Goal: Task Accomplishment & Management: Manage account settings

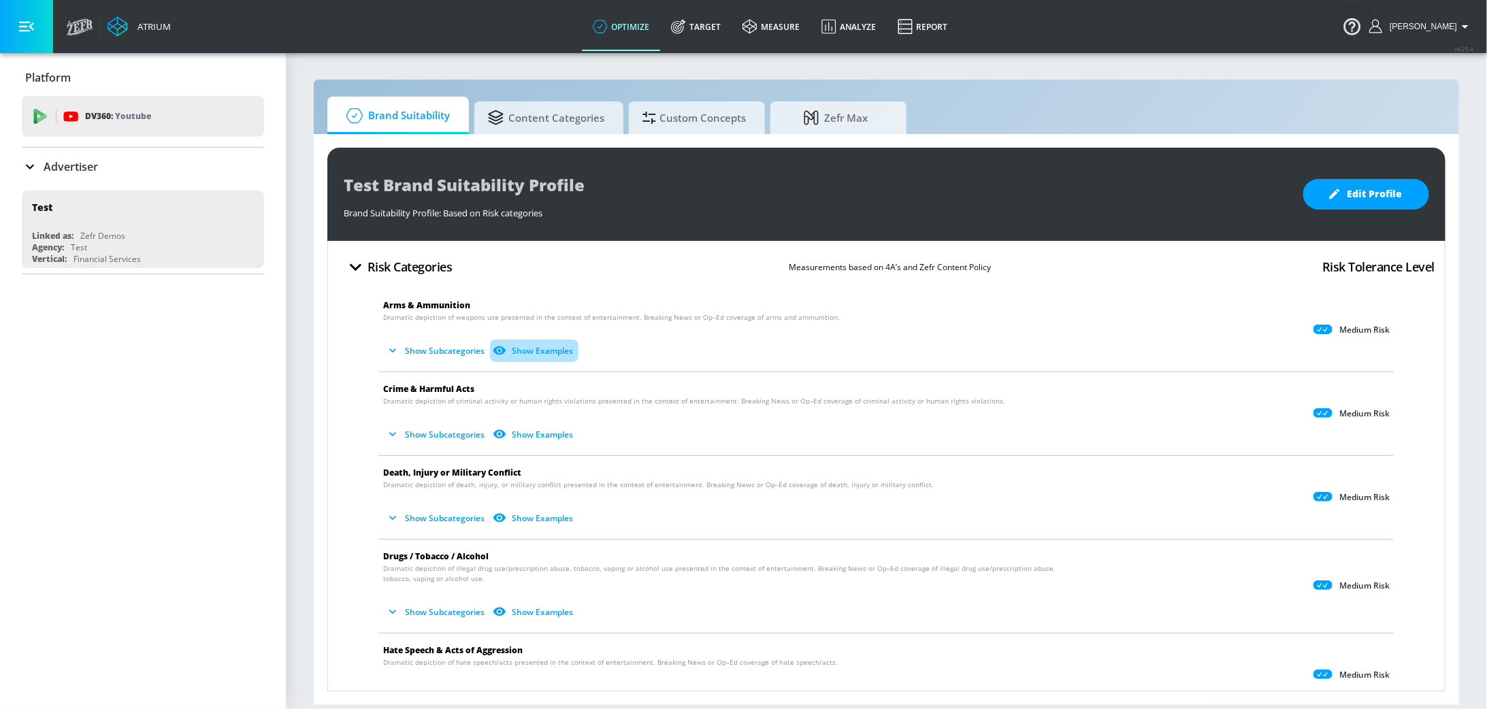
click at [531, 345] on button "Show Examples" at bounding box center [534, 351] width 88 height 22
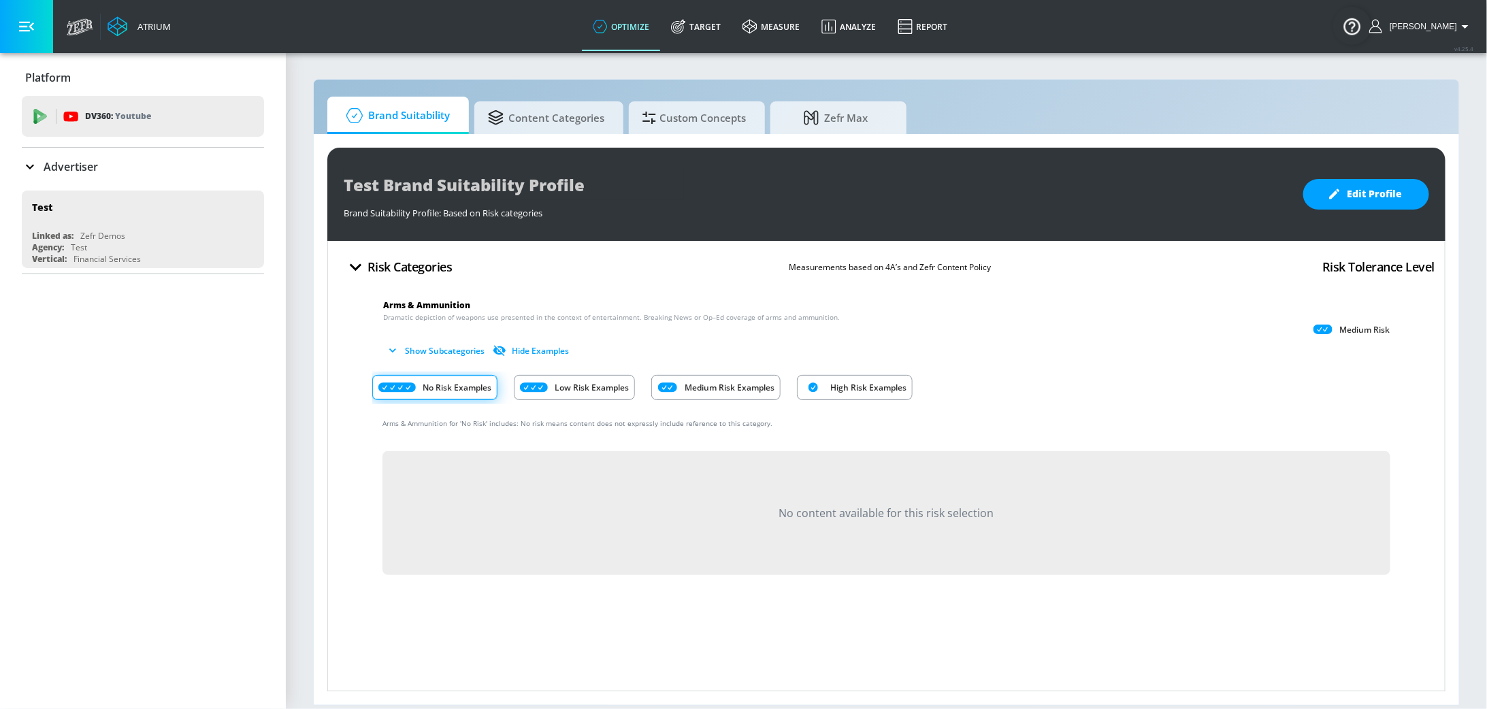
click at [826, 395] on div "High Risk Examples" at bounding box center [855, 387] width 116 height 25
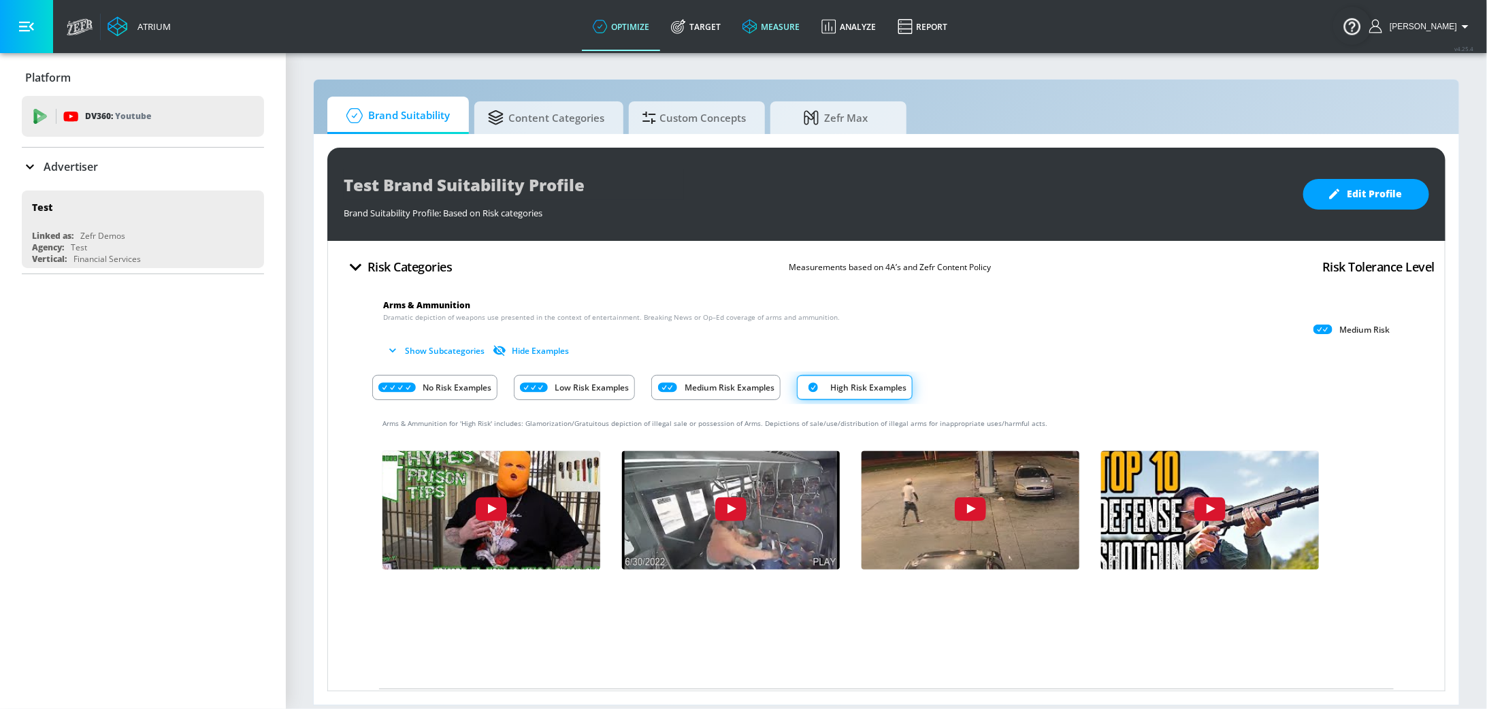
click at [786, 20] on link "measure" at bounding box center [771, 26] width 79 height 49
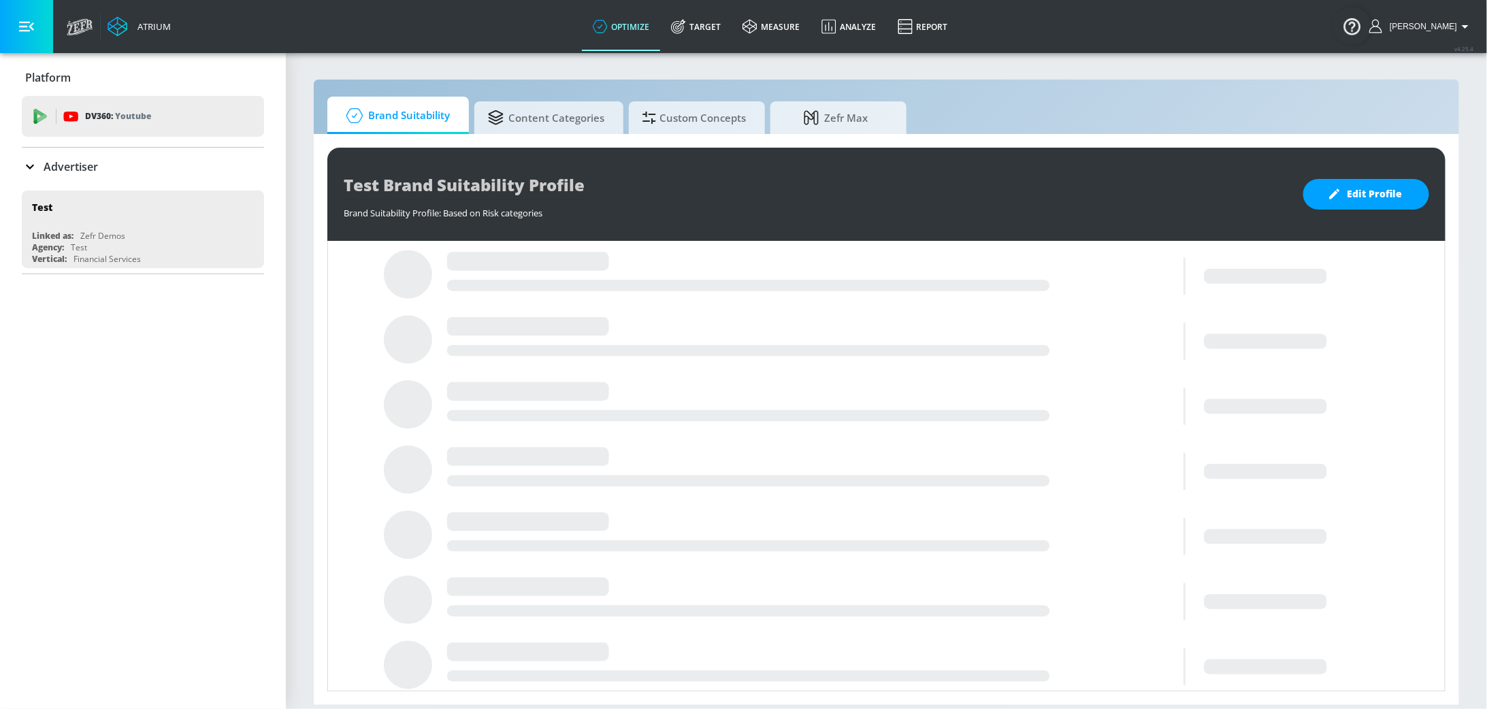
click at [90, 165] on p "Advertiser" at bounding box center [71, 166] width 54 height 15
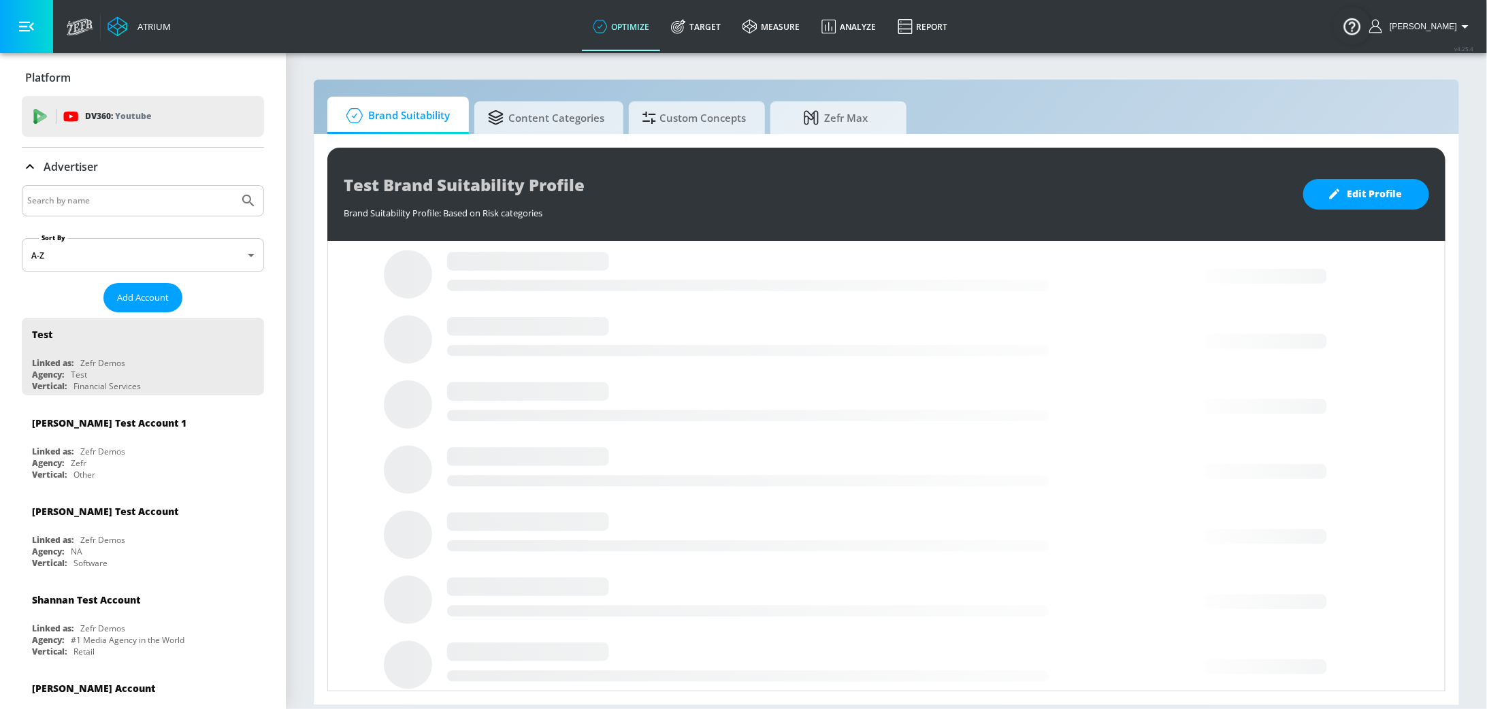
click at [129, 191] on div at bounding box center [143, 200] width 242 height 31
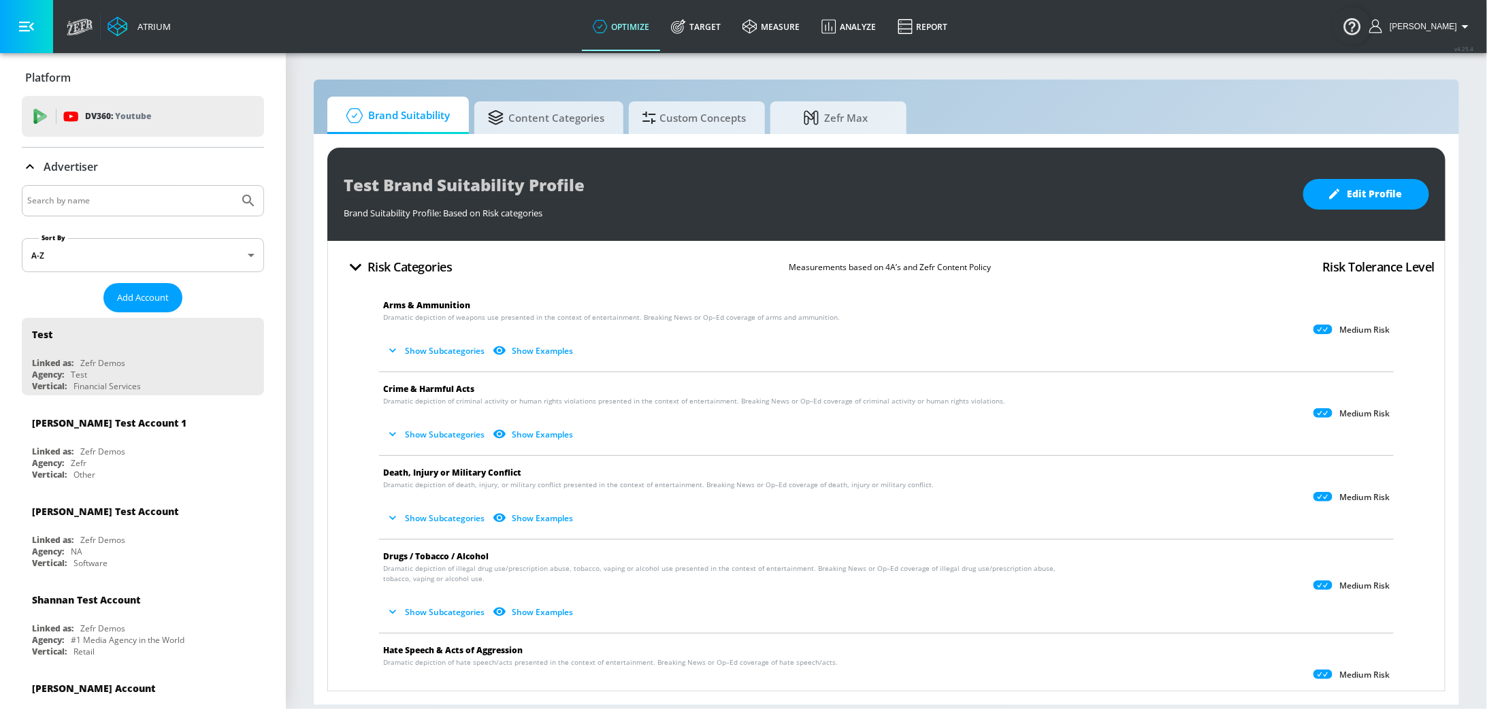
click at [152, 199] on input "Search by name" at bounding box center [130, 201] width 206 height 18
type input "[GEOGRAPHIC_DATA]"
click at [233, 186] on button "Submit Search" at bounding box center [248, 201] width 30 height 30
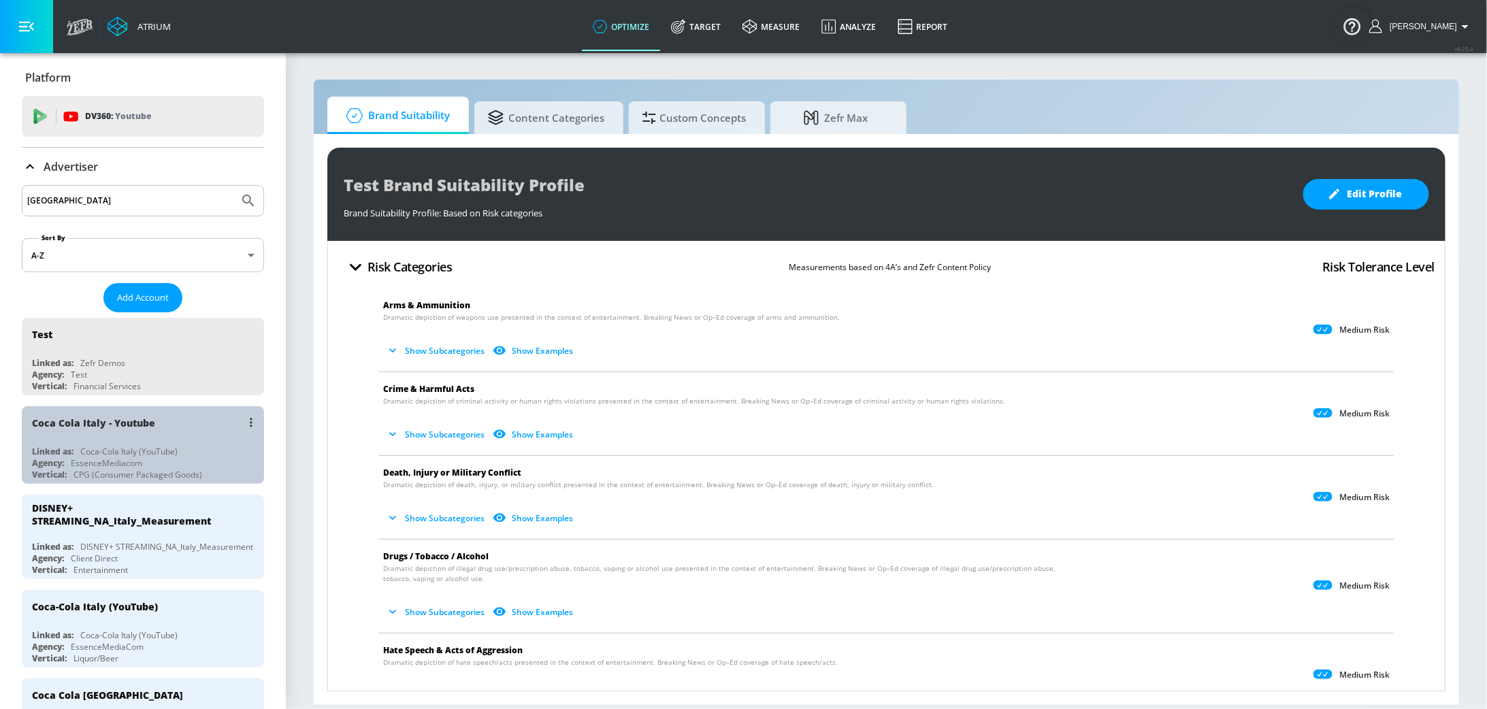
click at [125, 430] on div "Coca Cola Italy - Youtube" at bounding box center [146, 422] width 229 height 33
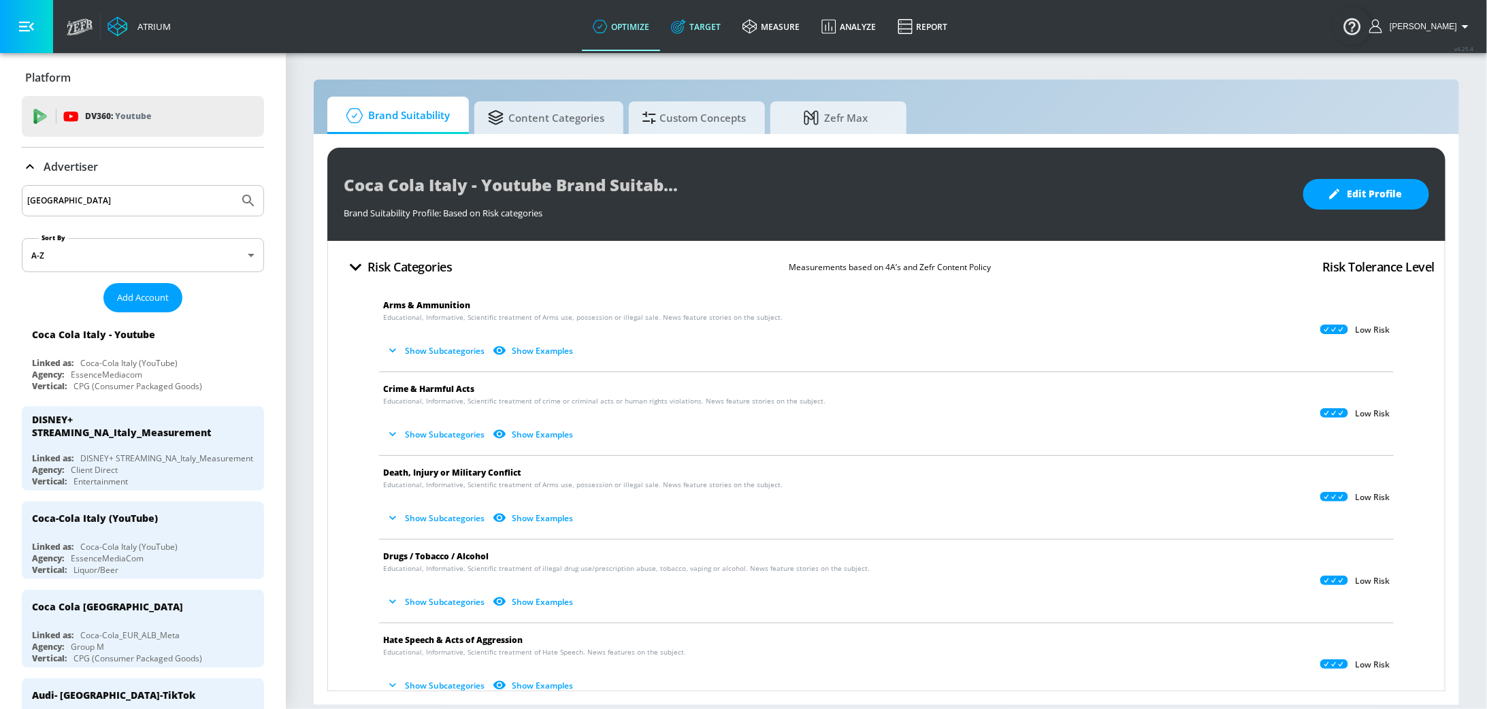
click at [719, 18] on link "Target" at bounding box center [695, 26] width 71 height 49
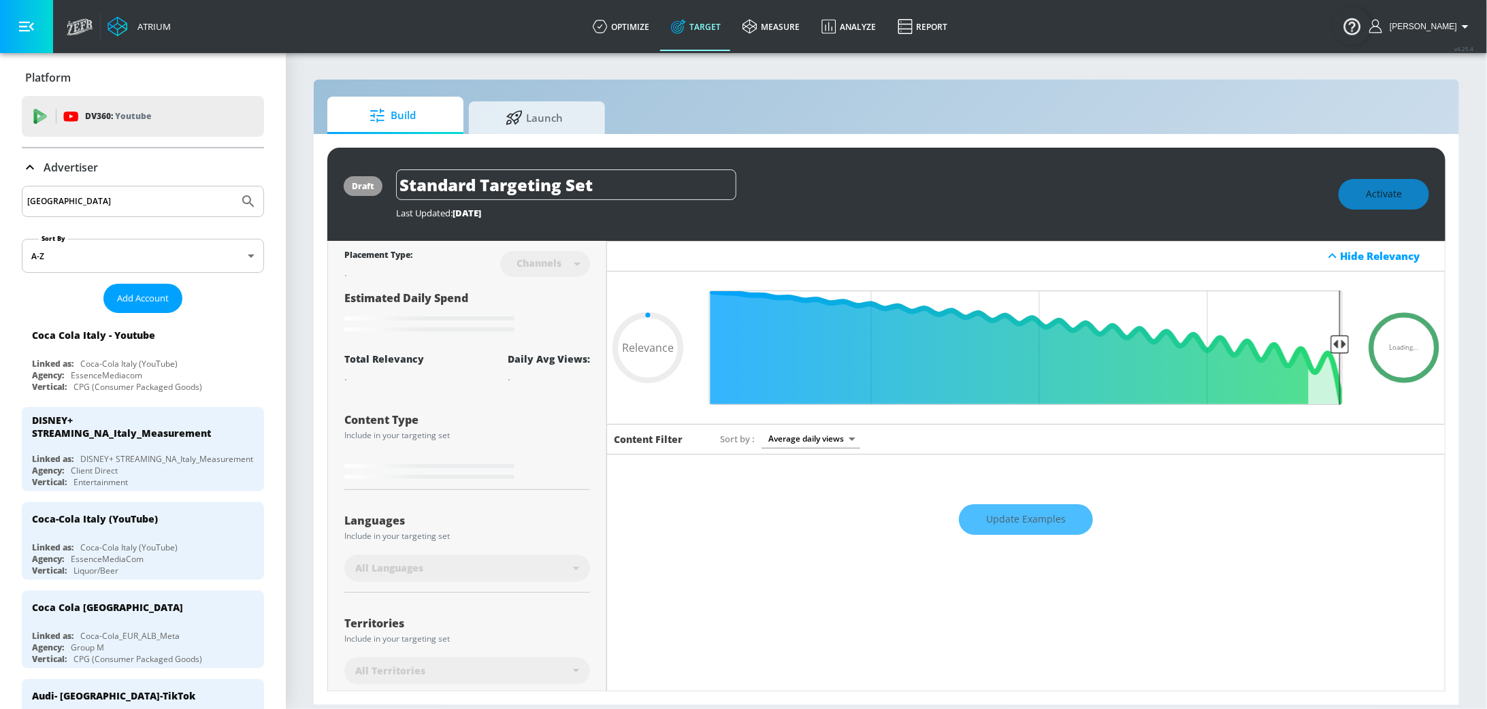
type input "0.05"
click at [530, 105] on span "Launch" at bounding box center [534, 115] width 103 height 33
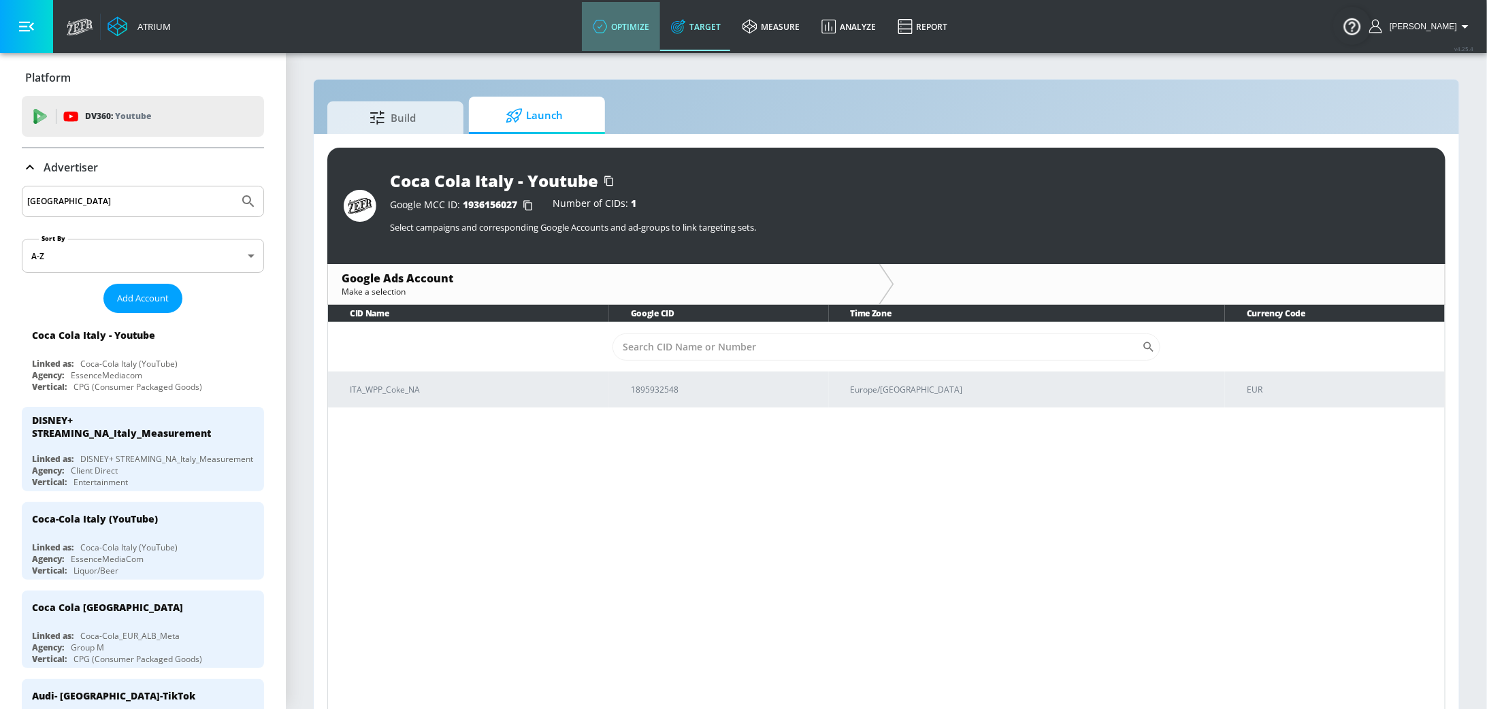
click at [596, 45] on link "optimize" at bounding box center [621, 26] width 78 height 49
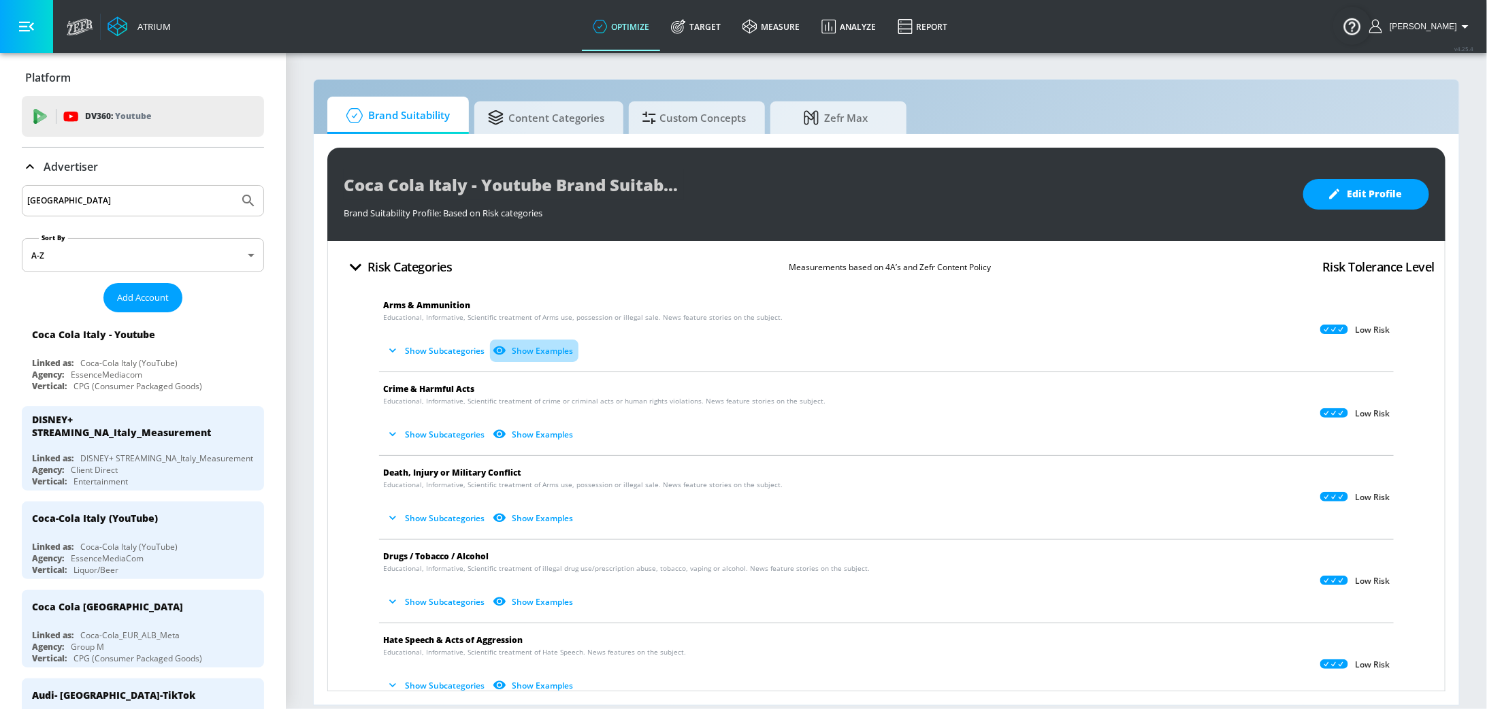
click at [527, 355] on button "Show Examples" at bounding box center [534, 351] width 88 height 22
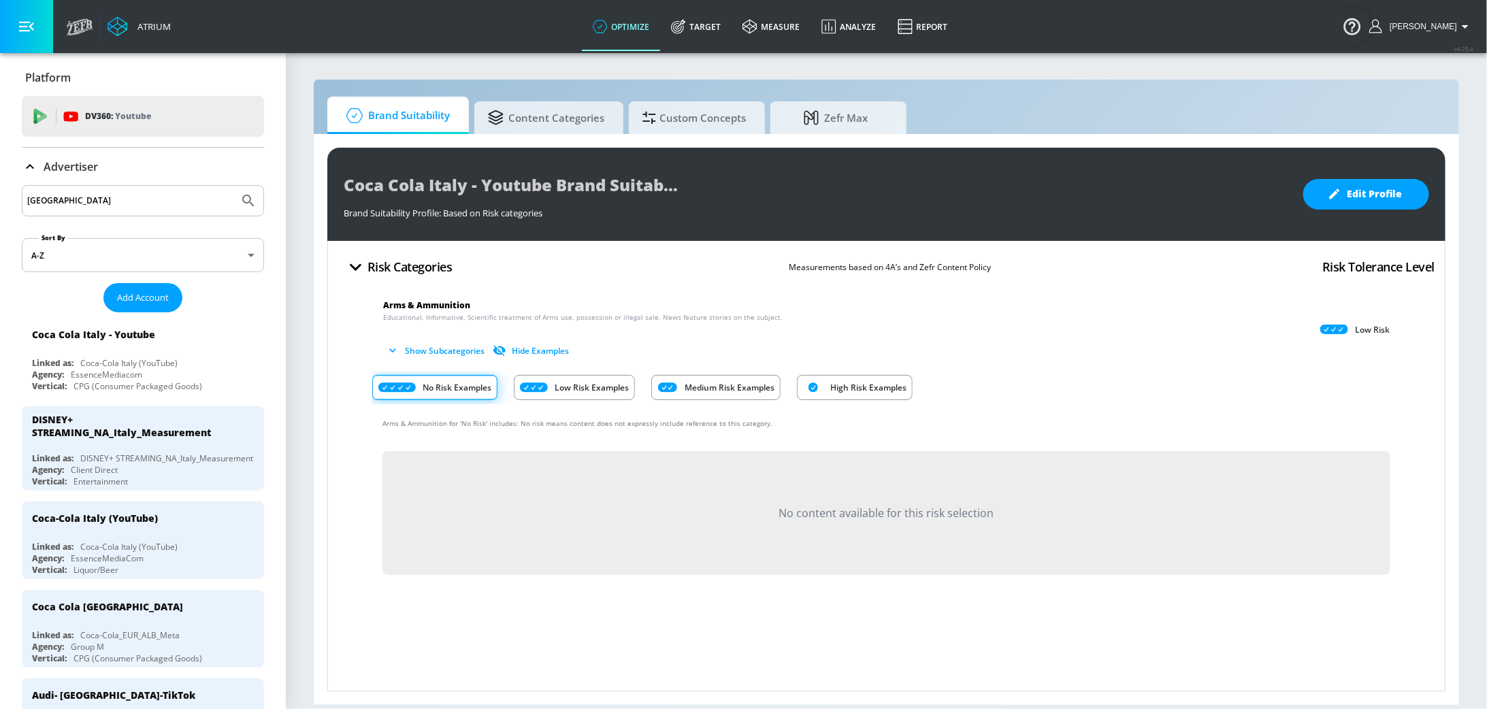
click at [610, 381] on p "Low Risk Examples" at bounding box center [592, 388] width 74 height 14
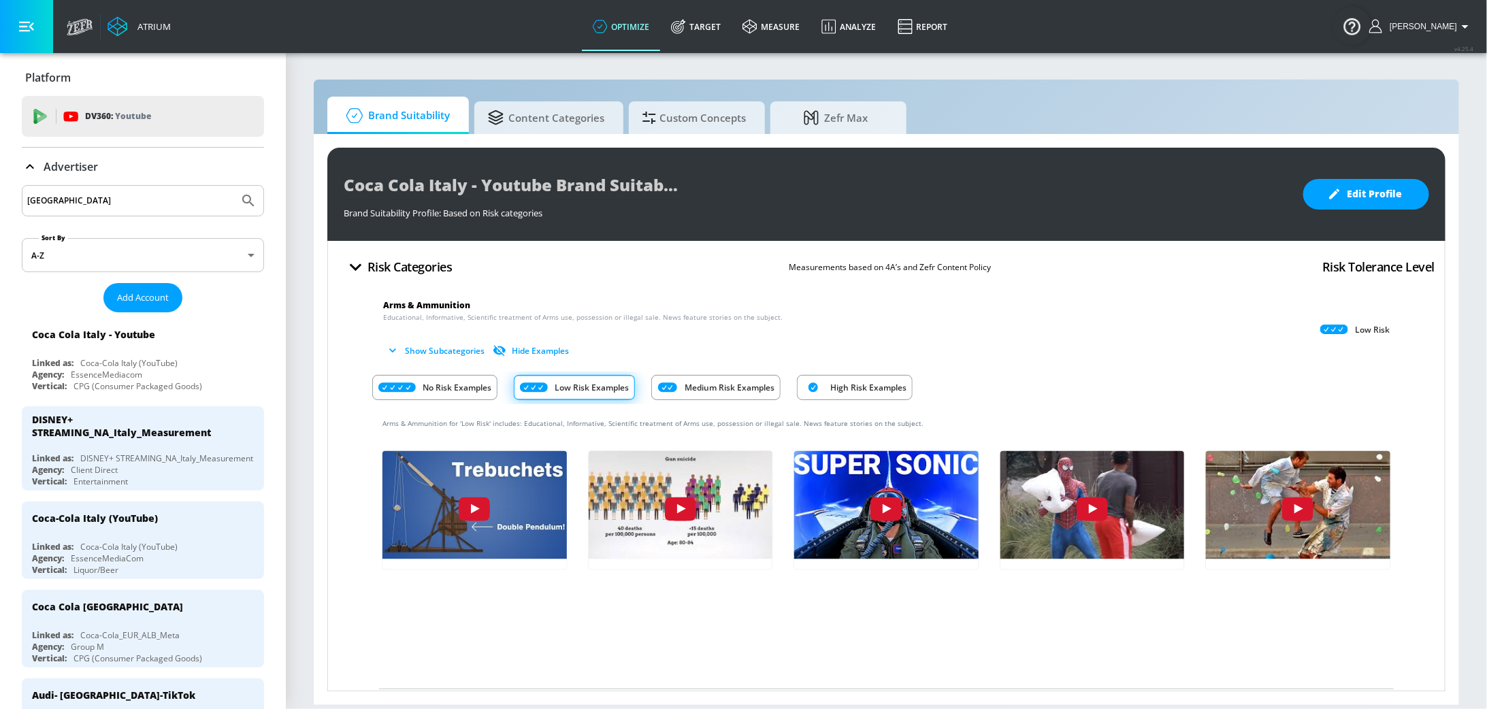
click at [826, 386] on div "High Risk Examples" at bounding box center [855, 387] width 116 height 25
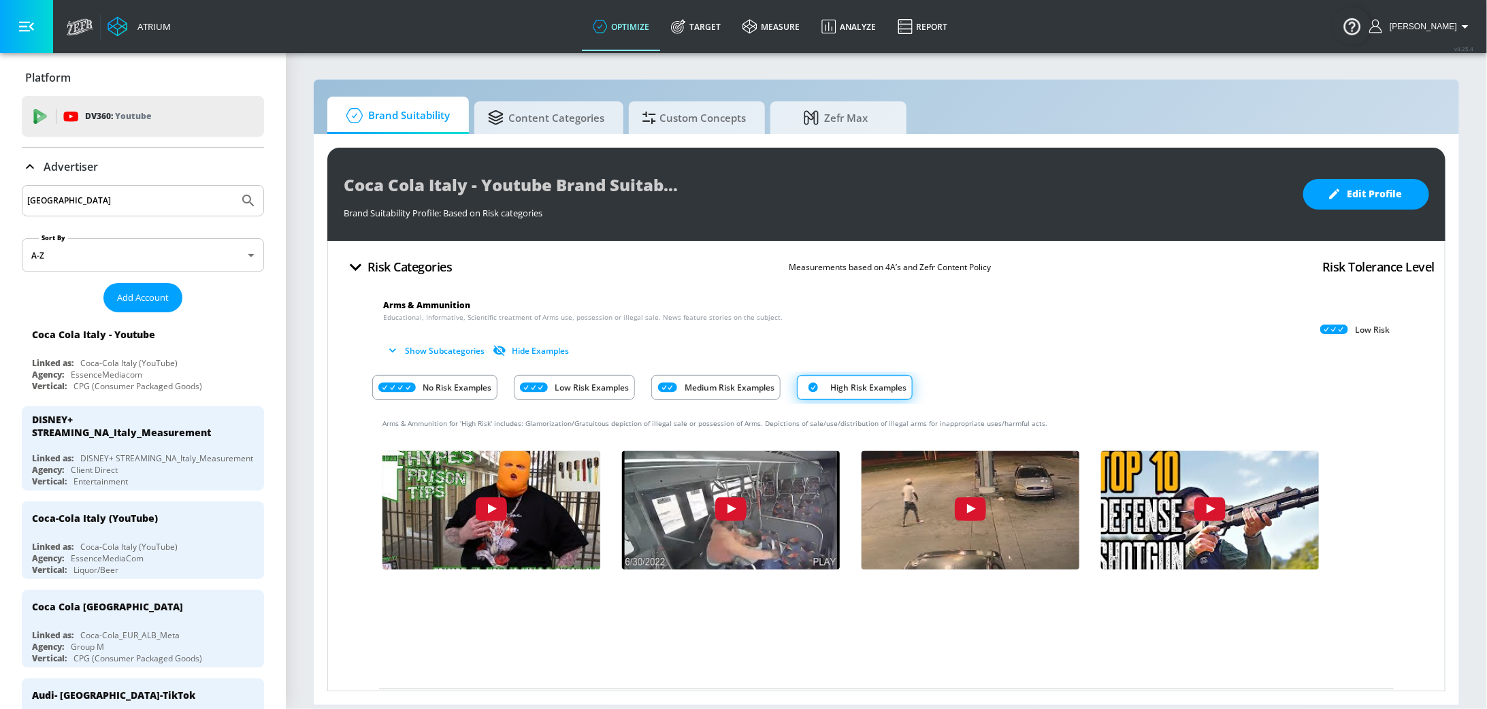
click at [733, 385] on p "Medium Risk Examples" at bounding box center [730, 388] width 90 height 14
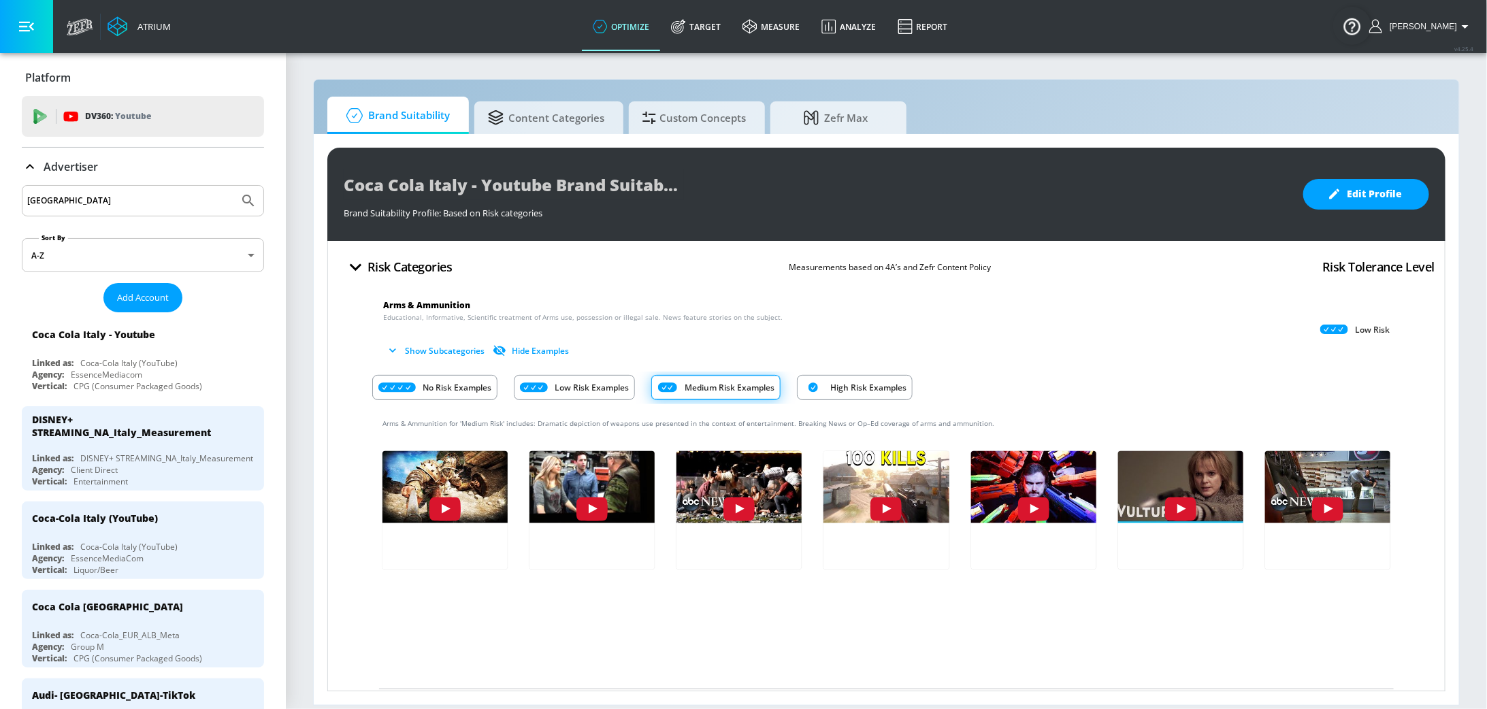
click at [587, 383] on p "Low Risk Examples" at bounding box center [592, 388] width 74 height 14
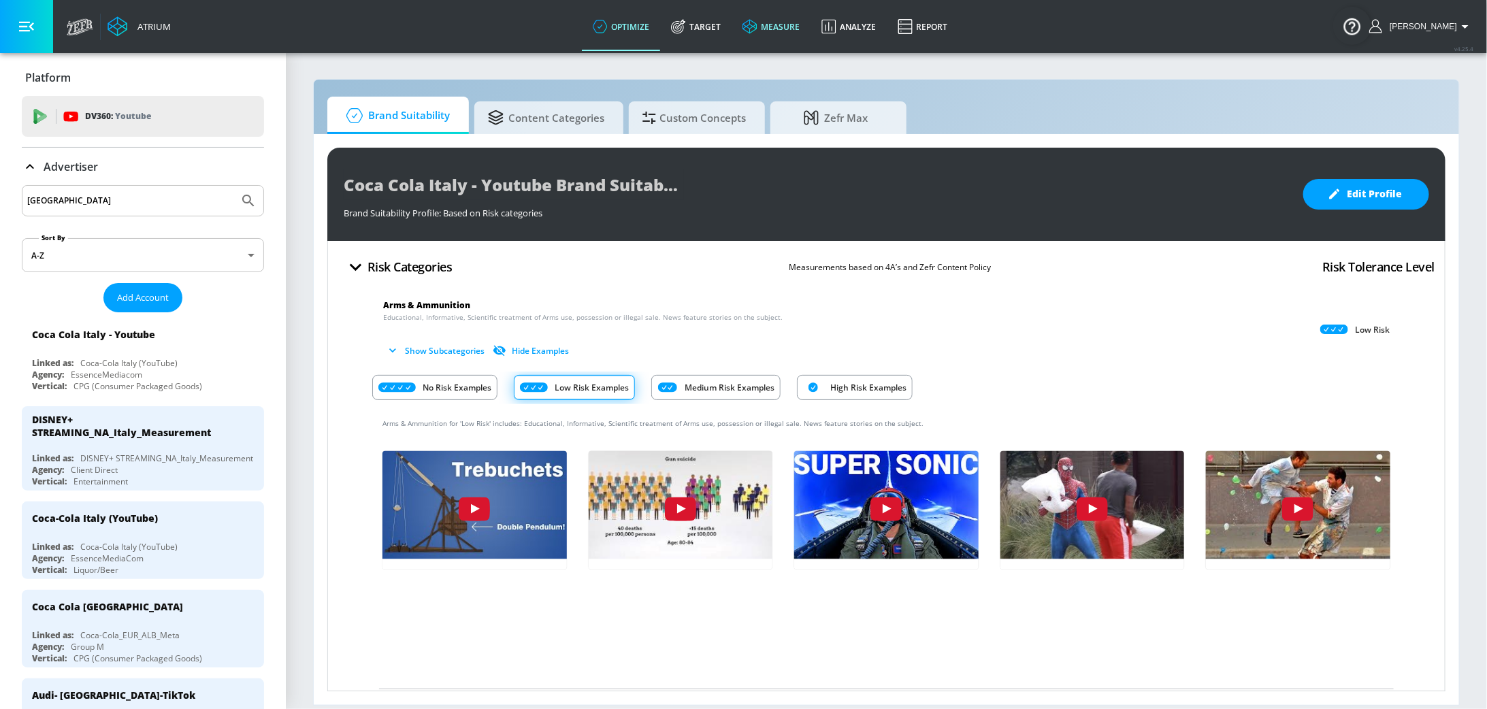
click at [777, 27] on link "measure" at bounding box center [771, 26] width 79 height 49
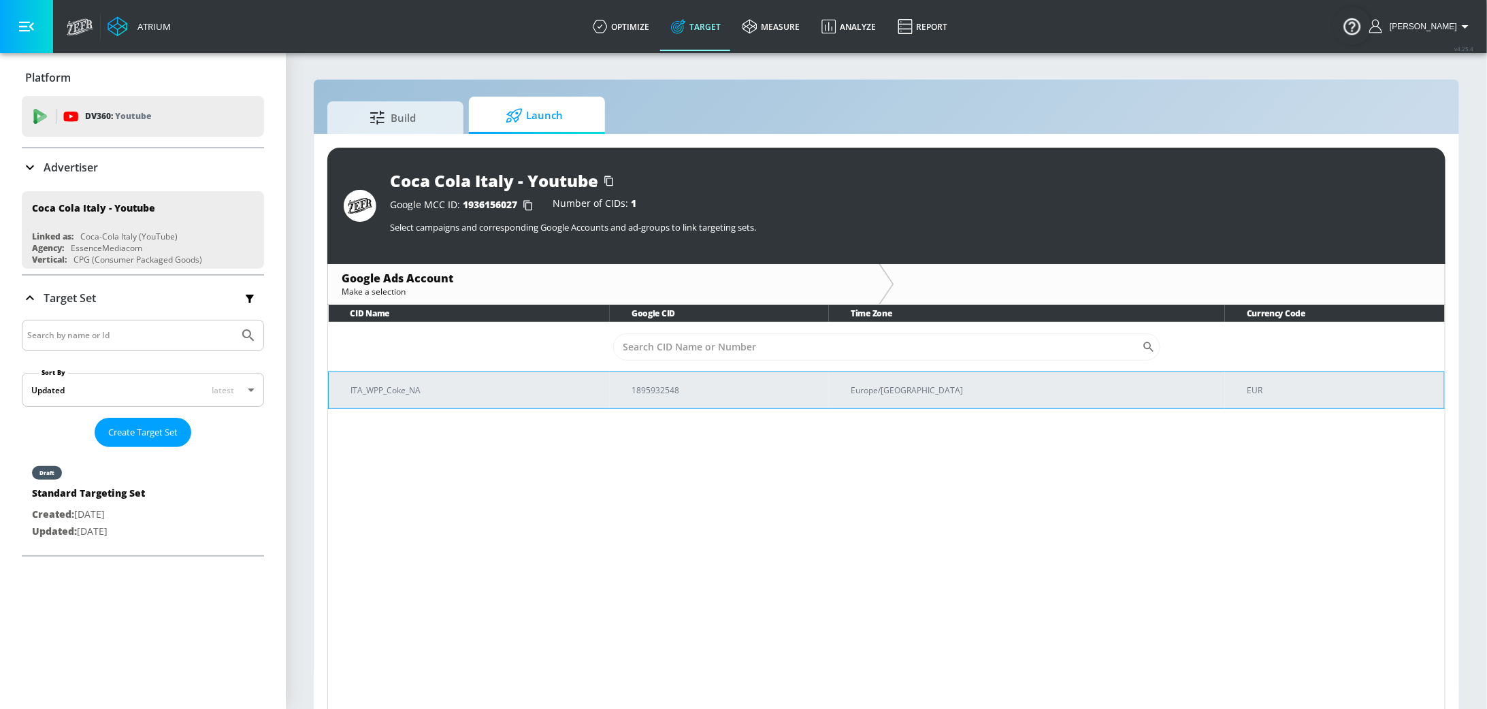
click at [502, 402] on td "ITA_WPP_Coke_NA" at bounding box center [470, 390] width 282 height 37
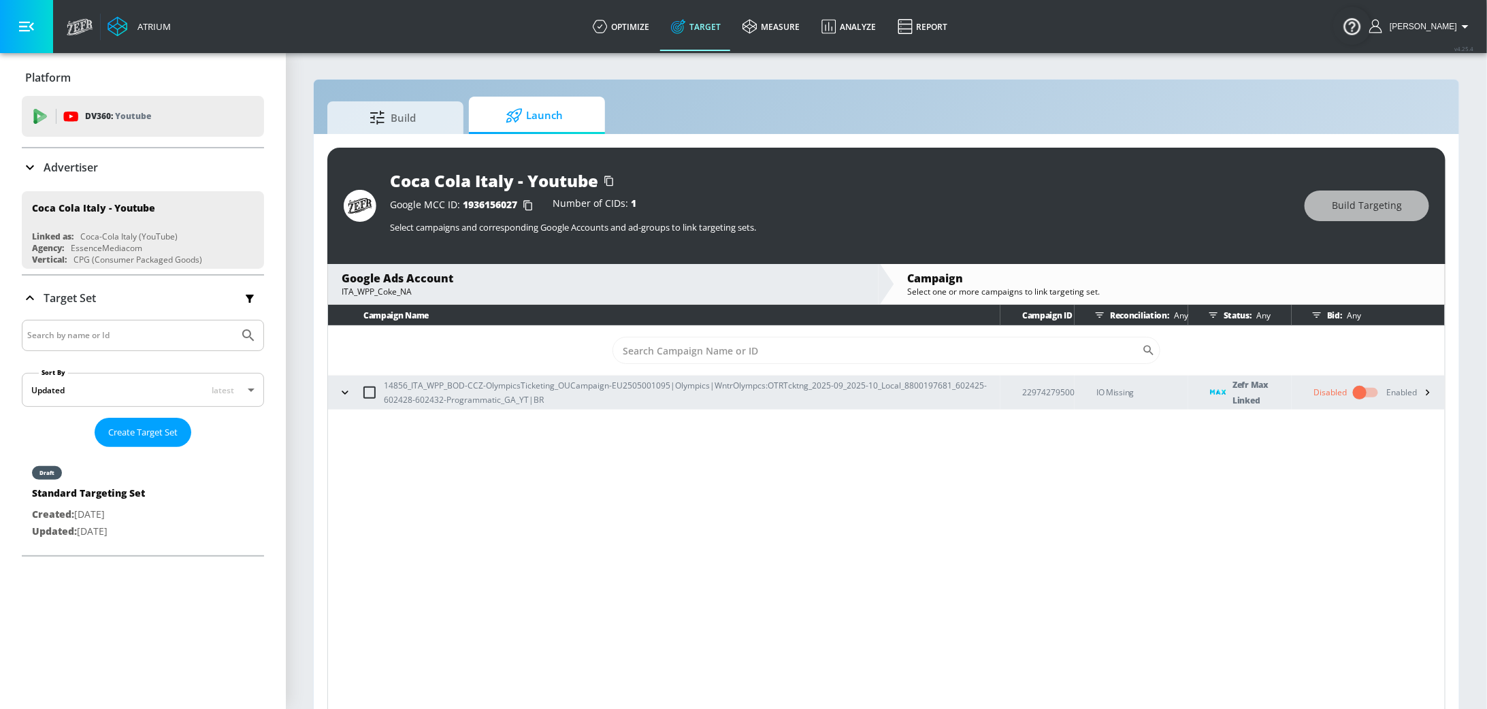
click at [1395, 391] on div "Enabled" at bounding box center [1413, 393] width 52 height 20
click at [1434, 392] on icon "button" at bounding box center [1428, 392] width 14 height 14
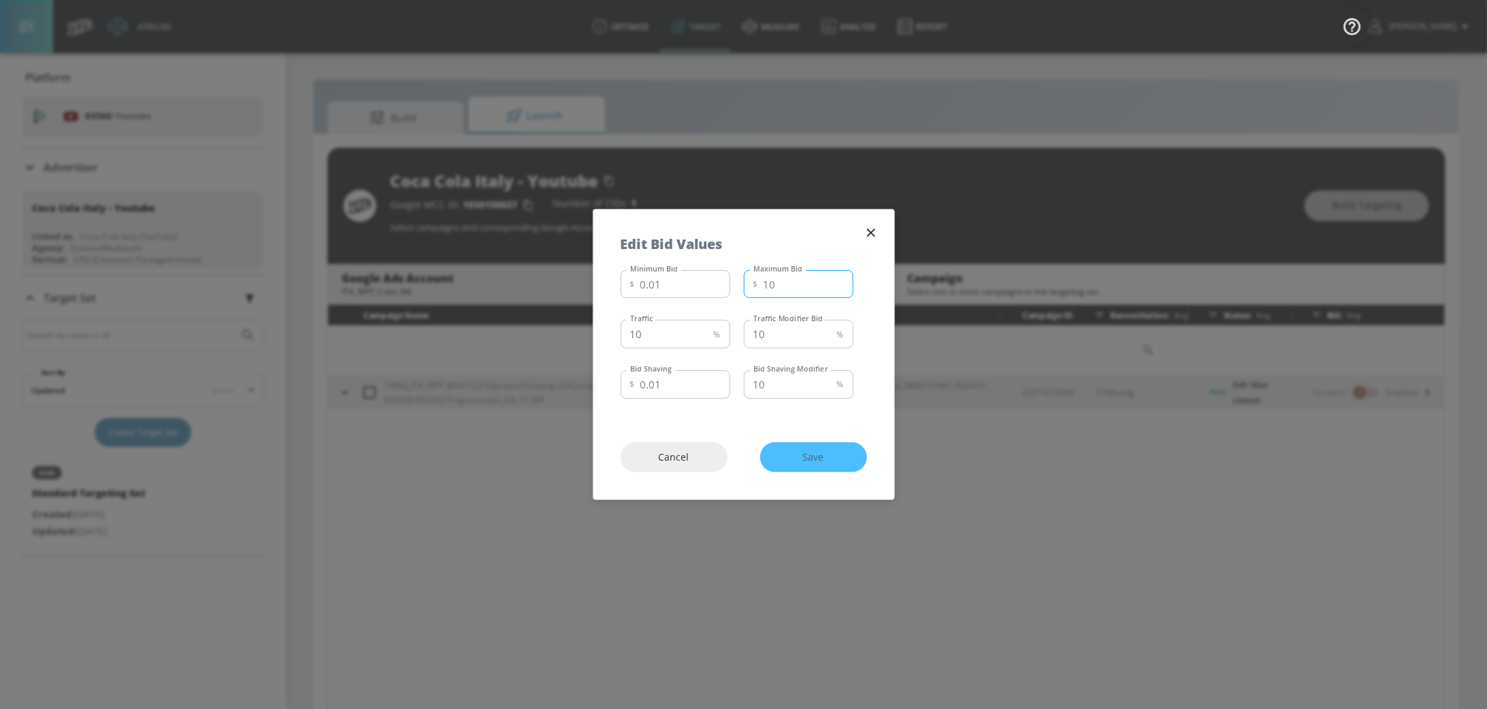
click at [797, 297] on input "10" at bounding box center [809, 284] width 90 height 29
type input "1"
type input "5.00"
click at [671, 338] on input "10" at bounding box center [665, 334] width 88 height 29
type input "1"
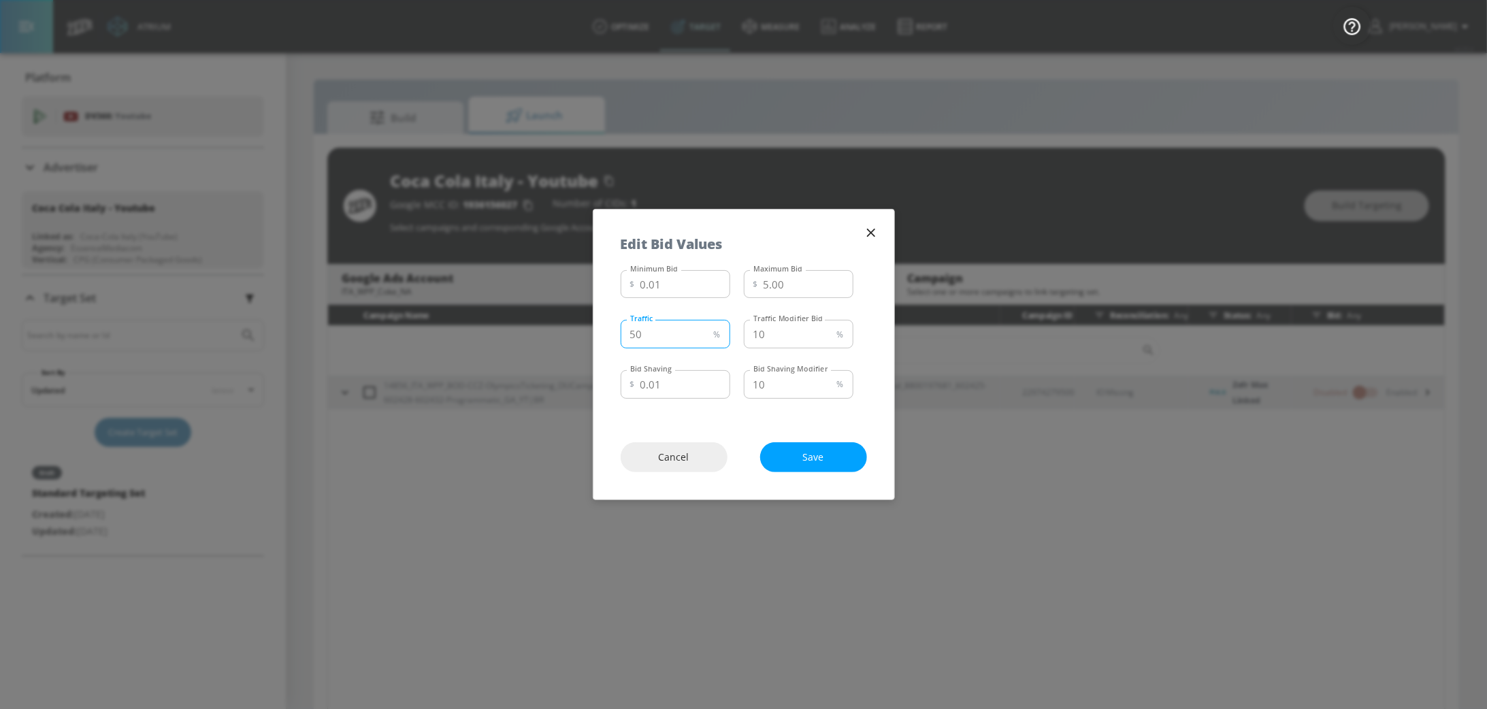
type input "50"
click at [784, 334] on input "10" at bounding box center [788, 334] width 88 height 29
type input "5"
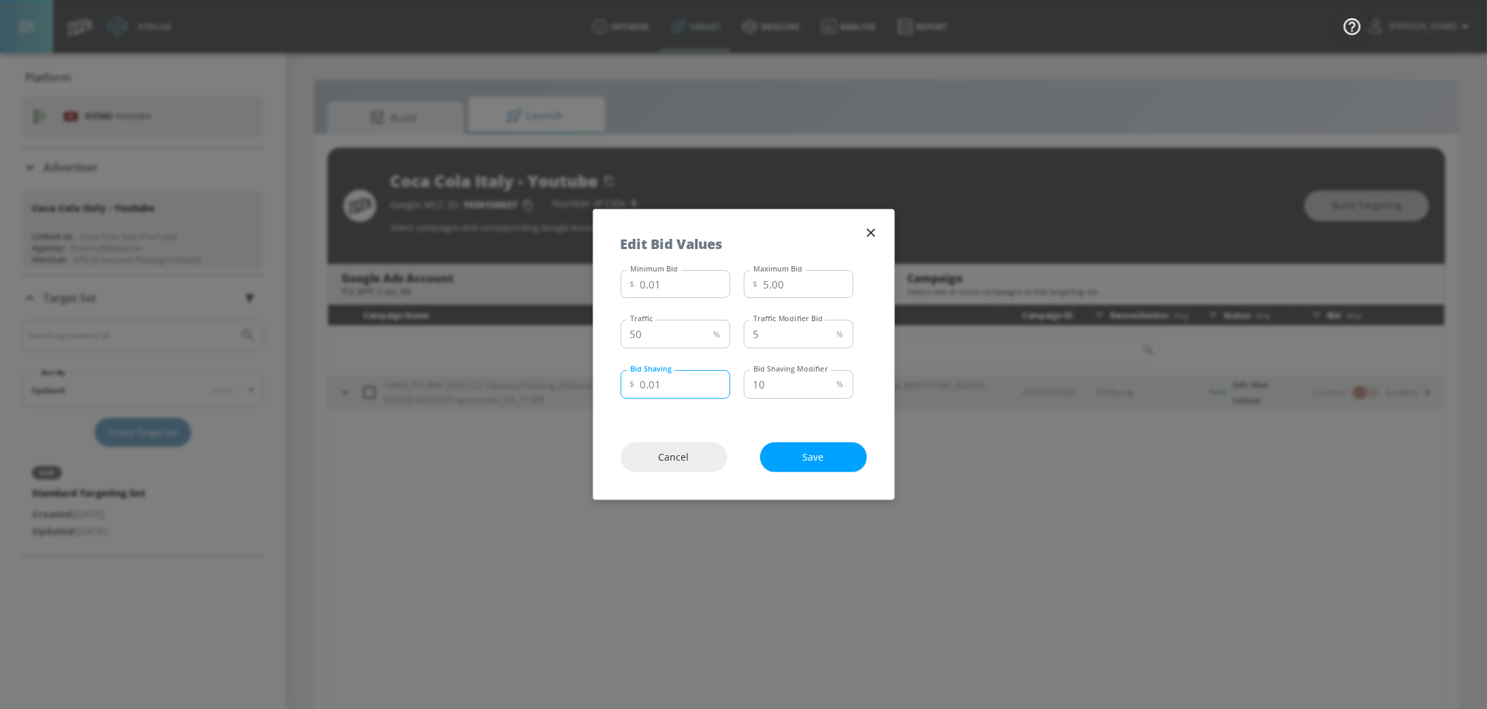
click at [662, 382] on input "0.01" at bounding box center [686, 384] width 90 height 29
type input "0.20"
click at [789, 389] on input "10" at bounding box center [788, 384] width 88 height 29
type input "1"
type input "5"
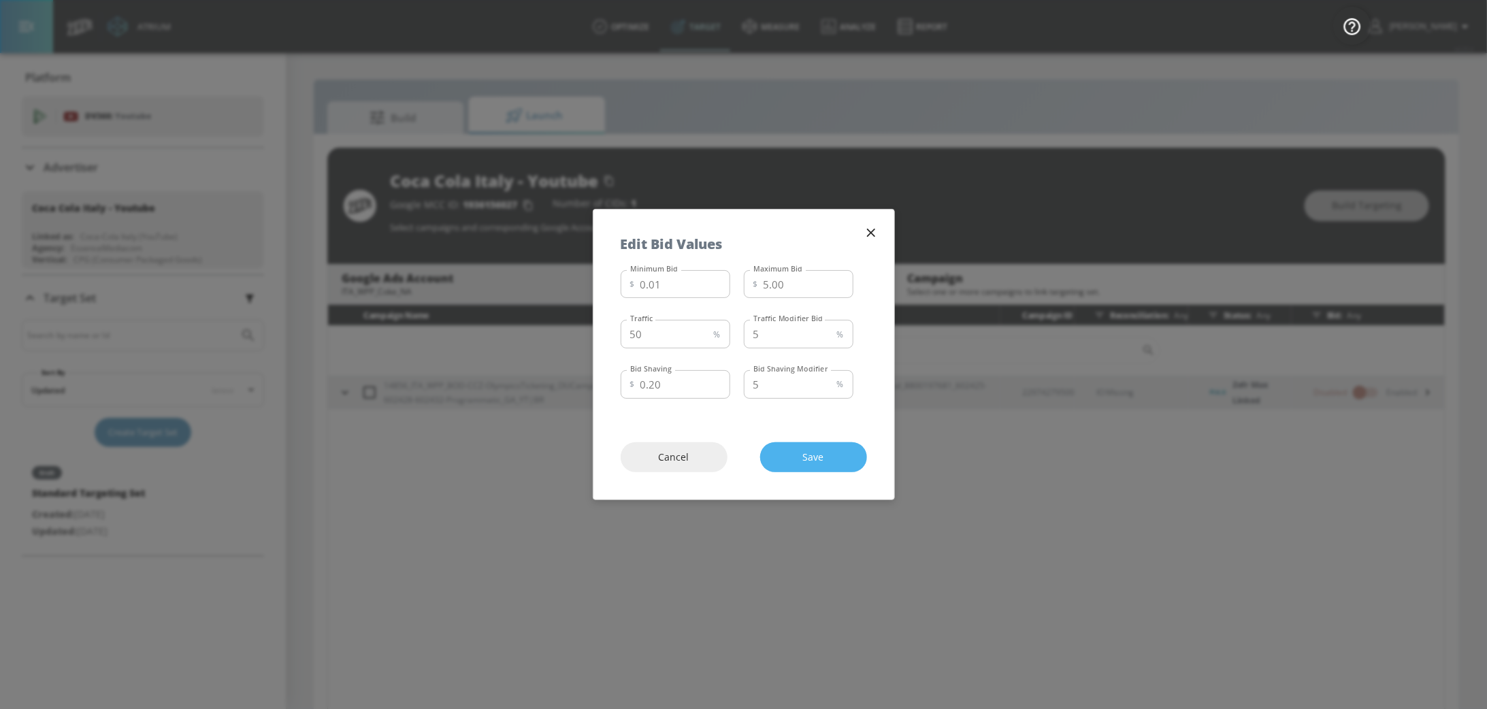
click at [821, 463] on span "Save" at bounding box center [814, 457] width 52 height 17
click at [828, 449] on div "Cancel Save" at bounding box center [744, 457] width 301 height 85
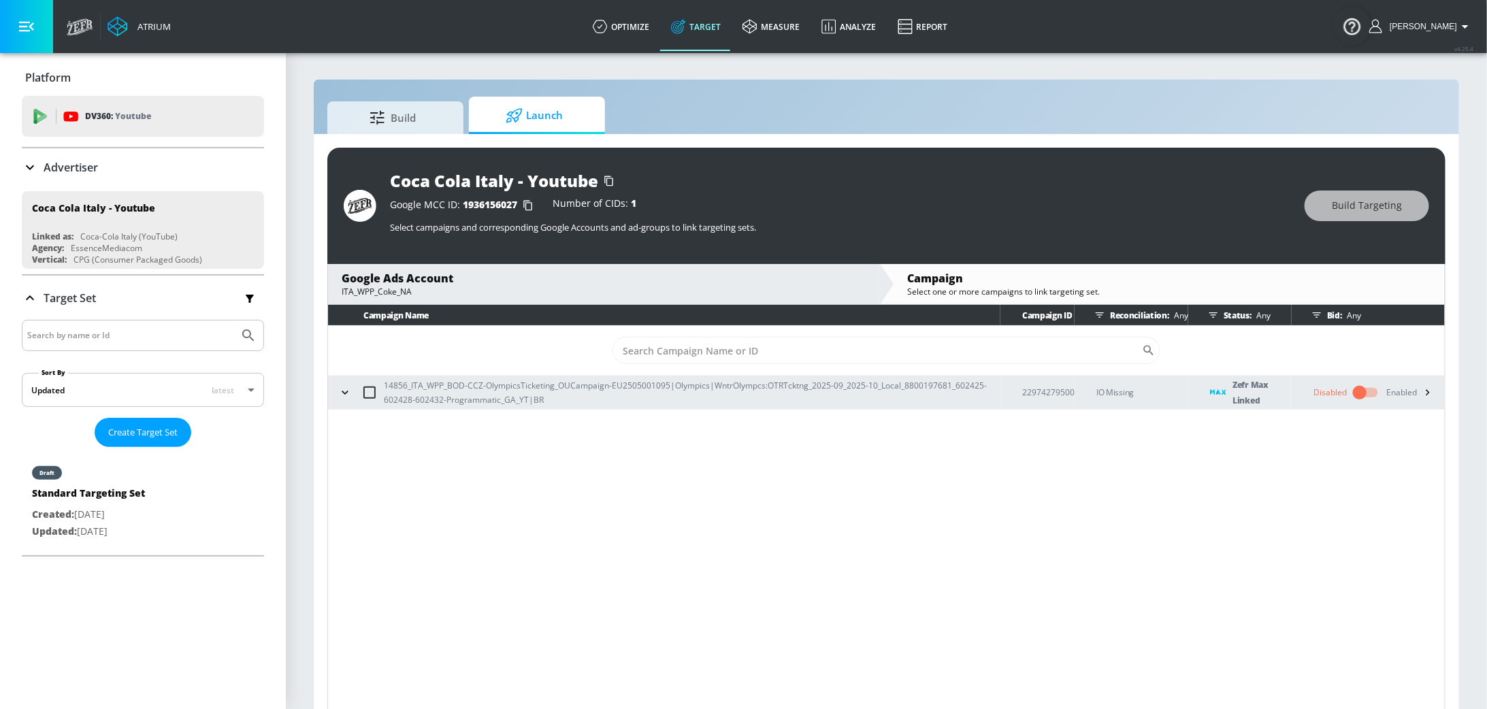
click at [1417, 400] on div "Enabled" at bounding box center [1413, 393] width 52 height 20
click at [1405, 392] on div "Enabled" at bounding box center [1413, 393] width 52 height 20
click at [1432, 395] on icon "button" at bounding box center [1428, 392] width 14 height 14
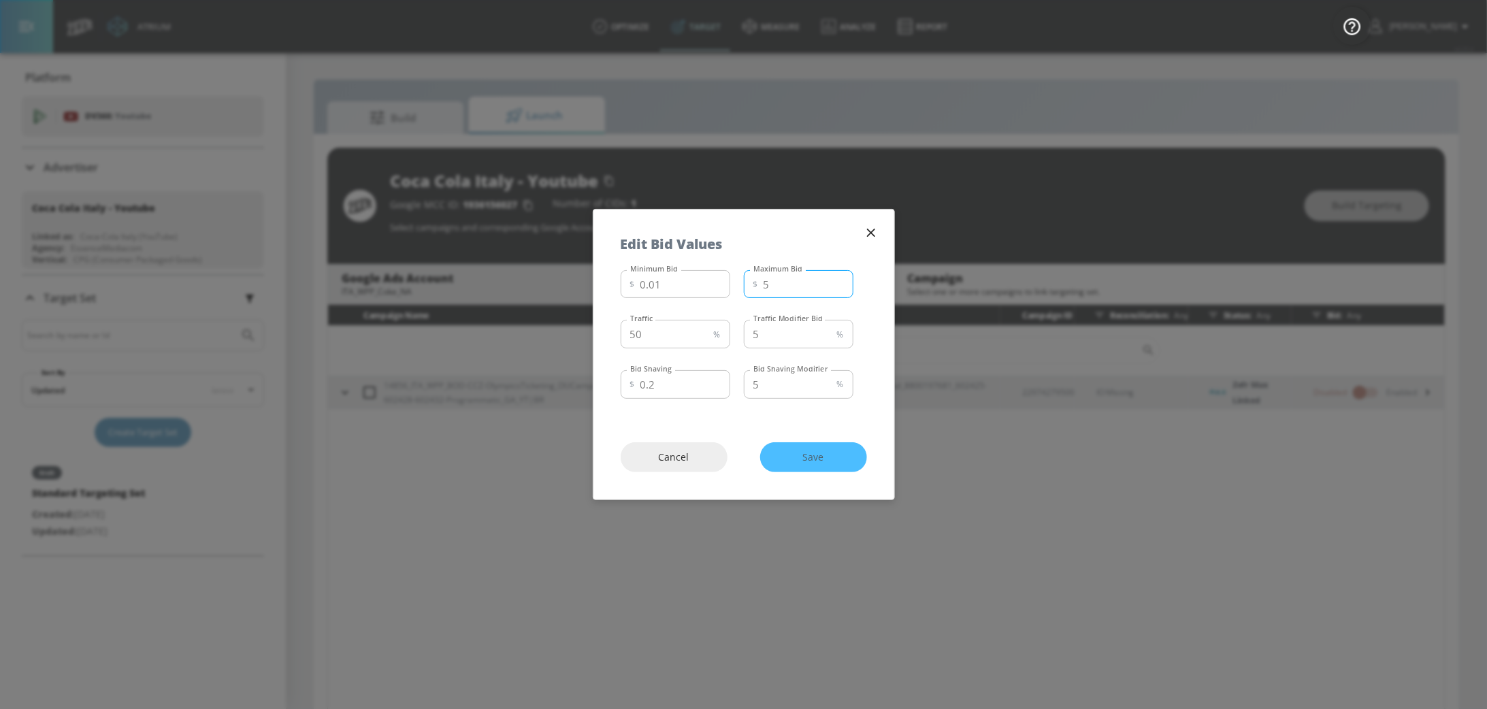
click at [811, 281] on input "5" at bounding box center [809, 284] width 90 height 29
click at [832, 462] on div "Cancel Save" at bounding box center [744, 457] width 301 height 85
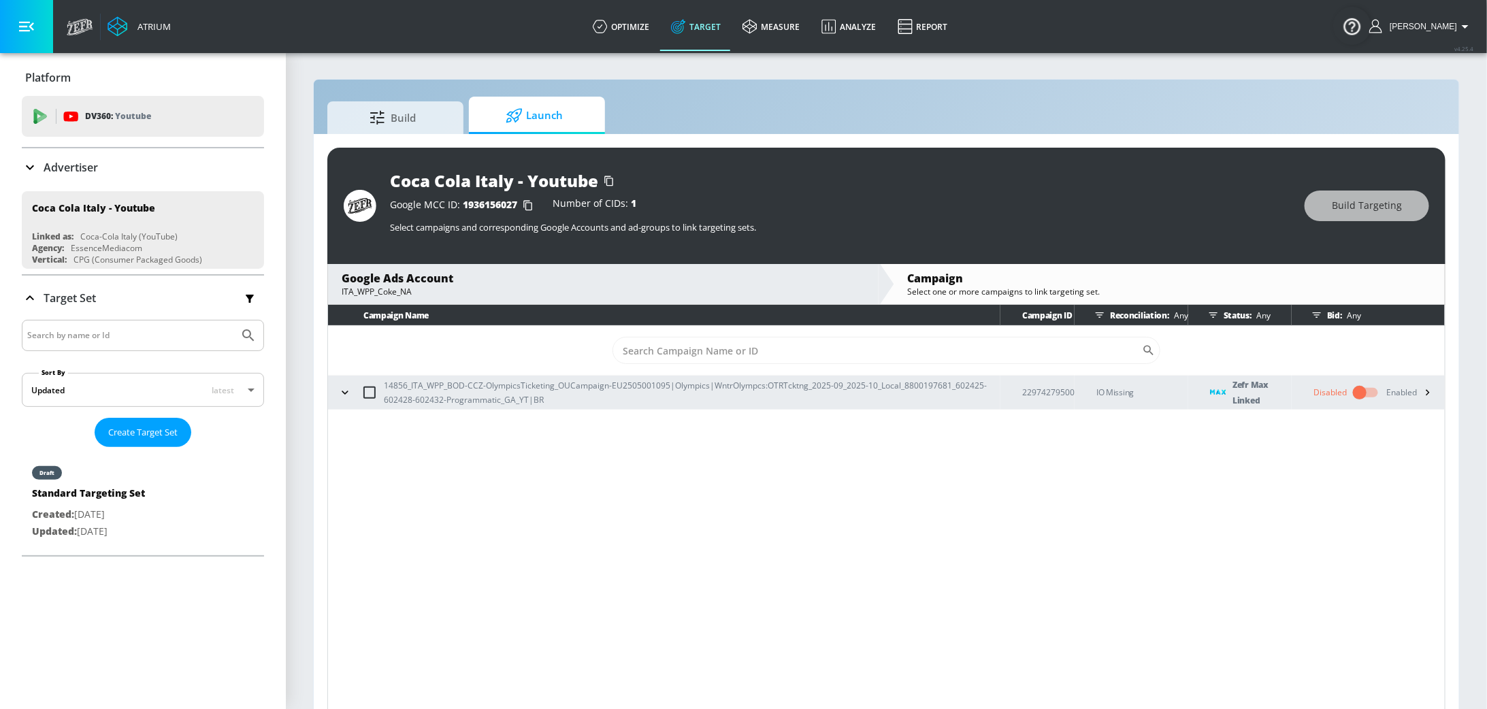
click at [1369, 388] on input "checkbox" at bounding box center [1360, 393] width 78 height 26
